Goal: Task Accomplishment & Management: Complete application form

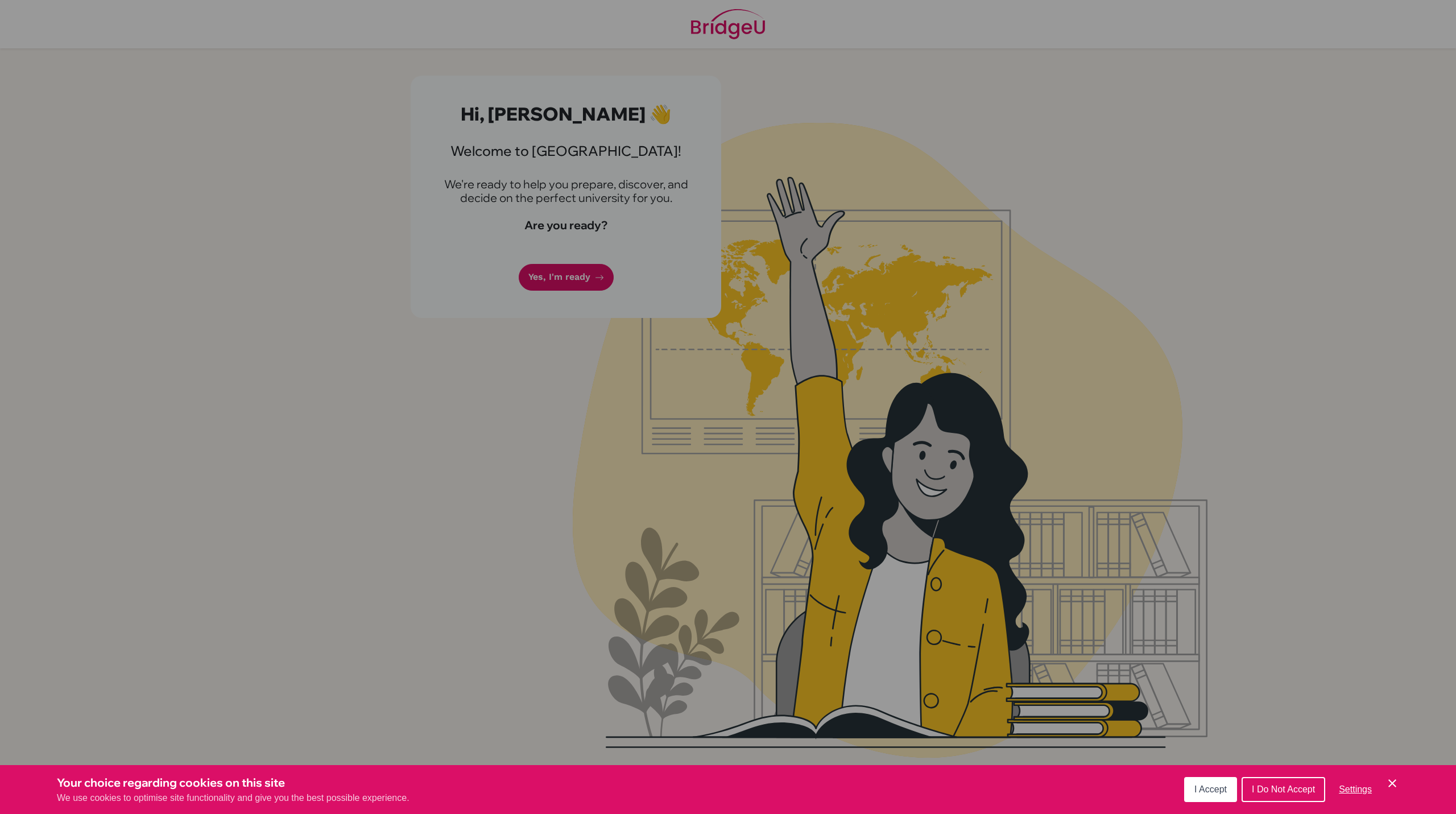
click at [562, 263] on div "Cookie Preferences" at bounding box center [728, 407] width 1456 height 814
click at [1204, 797] on button "I Accept" at bounding box center [1210, 789] width 53 height 25
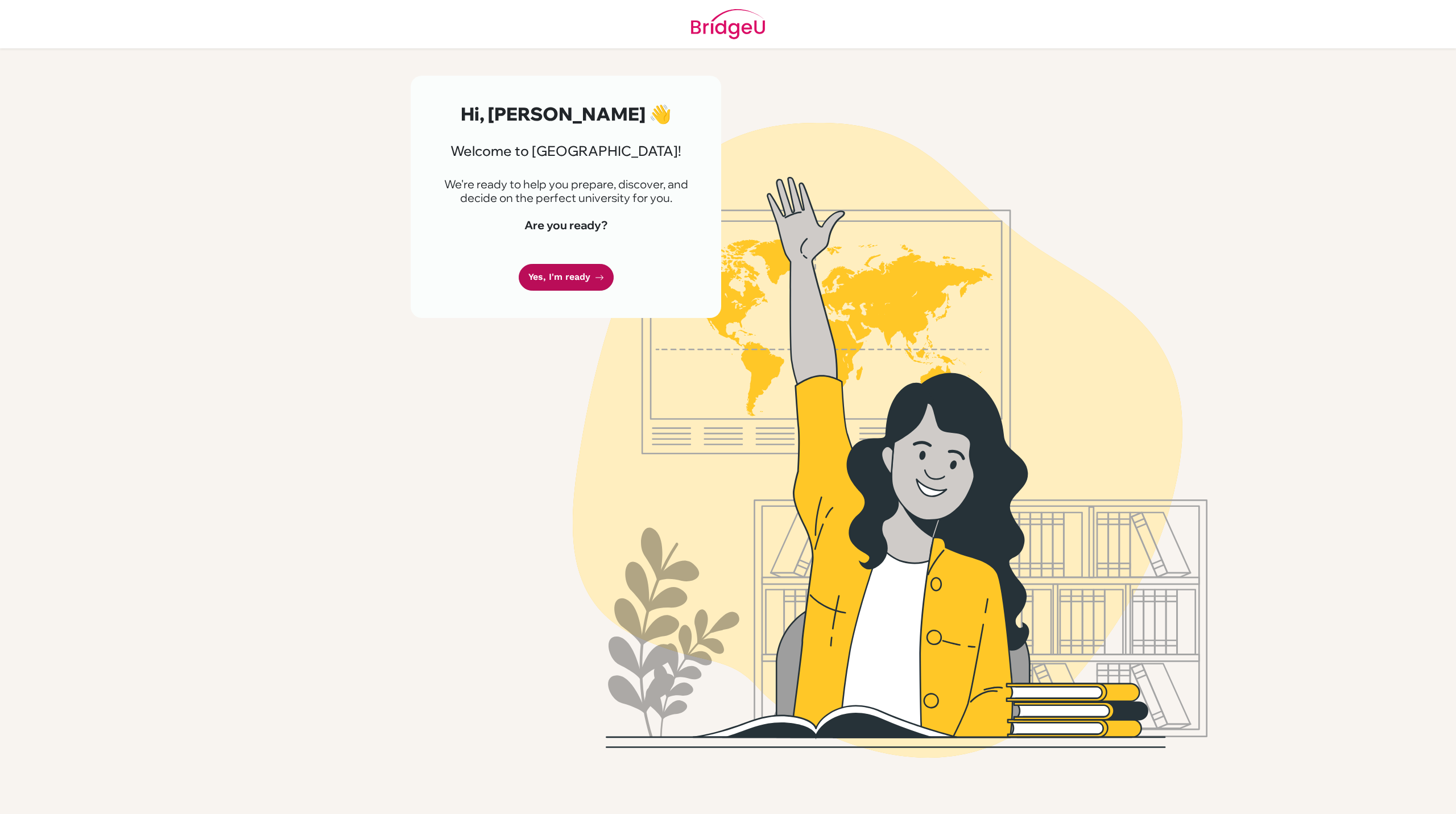
click at [583, 280] on link "Yes, I'm ready" at bounding box center [565, 277] width 95 height 27
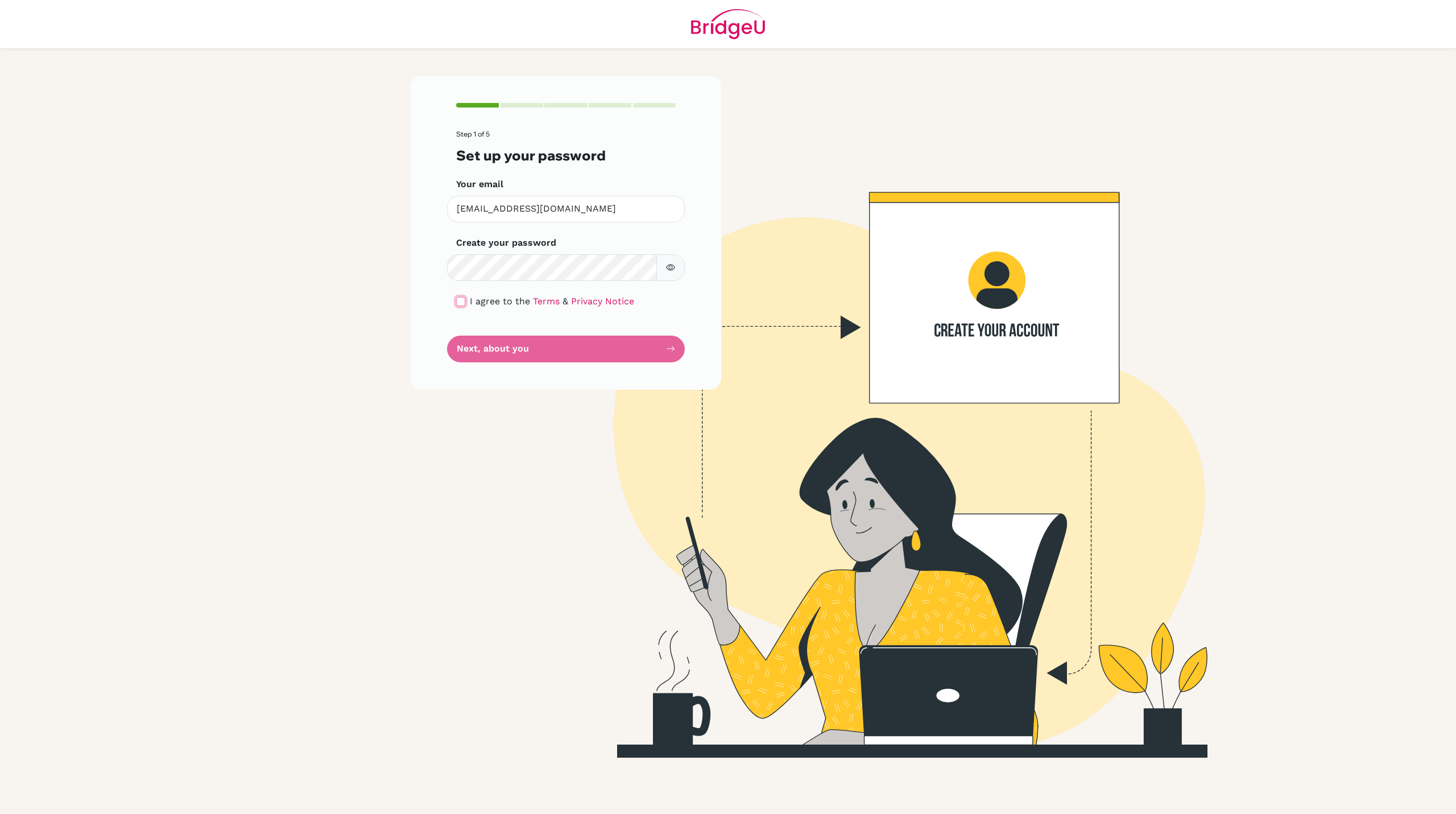
click at [465, 304] on input "checkbox" at bounding box center [460, 300] width 9 height 9
checkbox input "true"
click at [527, 352] on button "Next, about you" at bounding box center [566, 349] width 238 height 27
